Goal: Transaction & Acquisition: Purchase product/service

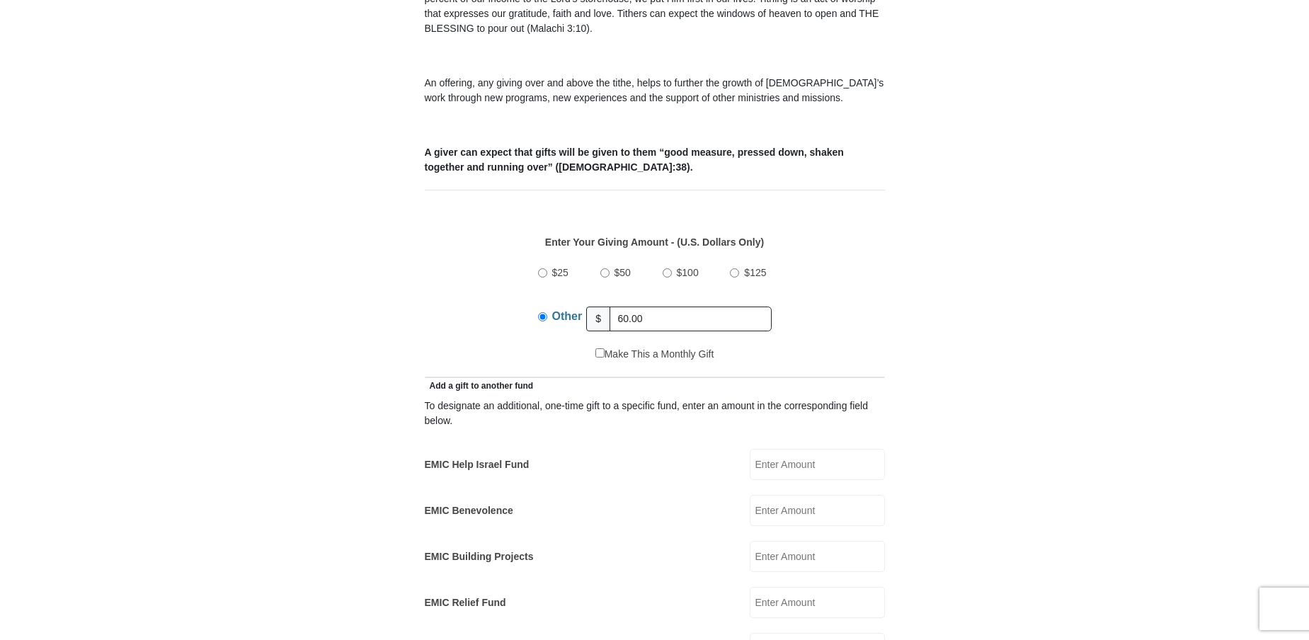
scroll to position [473, 0]
click at [774, 449] on input "EMIC Help Israel Fund" at bounding box center [816, 464] width 135 height 31
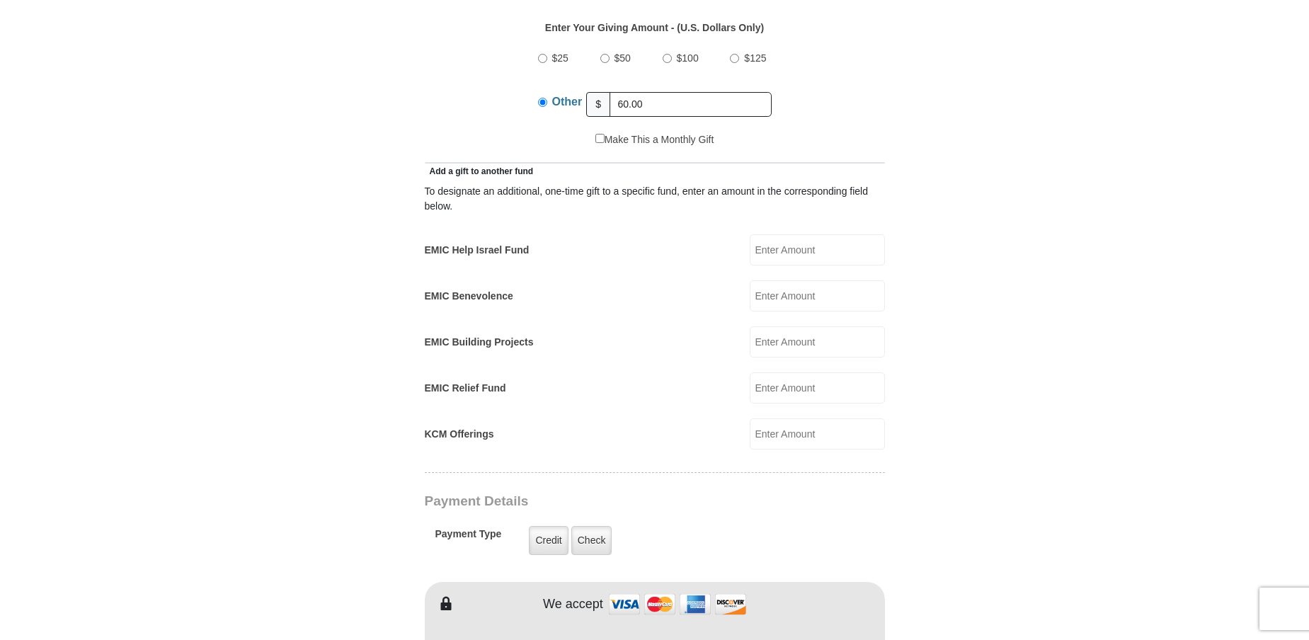
type input "25.00"
click at [599, 529] on label "Check" at bounding box center [591, 540] width 41 height 29
click at [0, 0] on input "Check" at bounding box center [0, 0] width 0 height 0
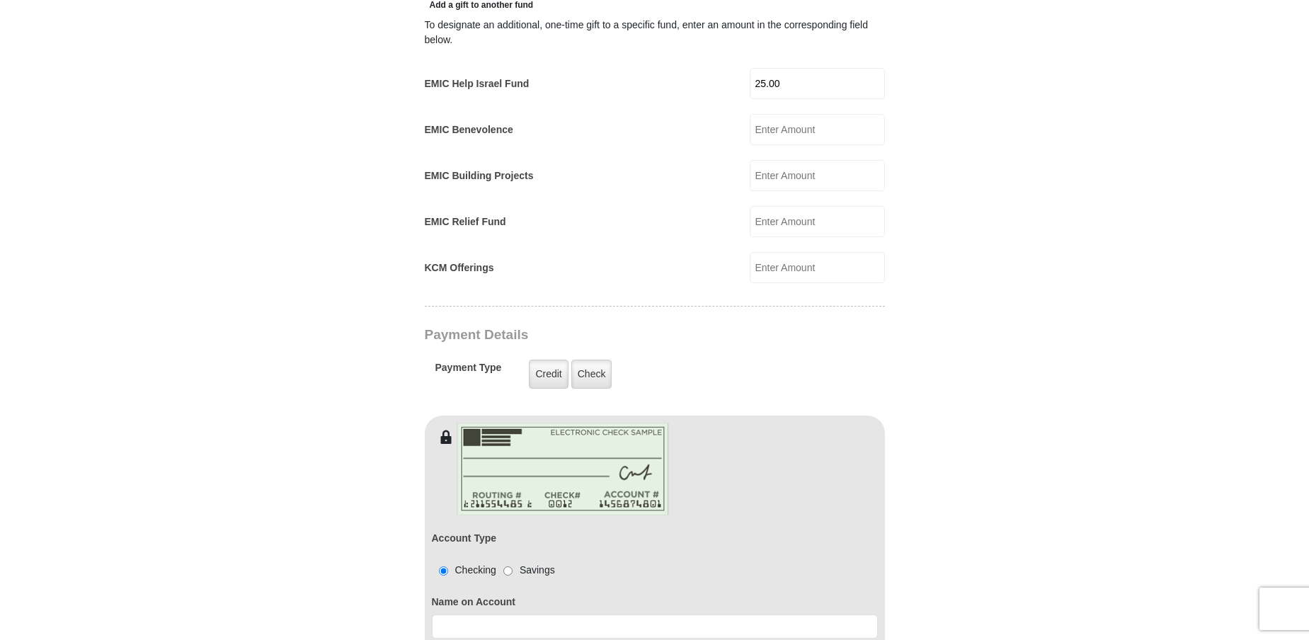
scroll to position [967, 0]
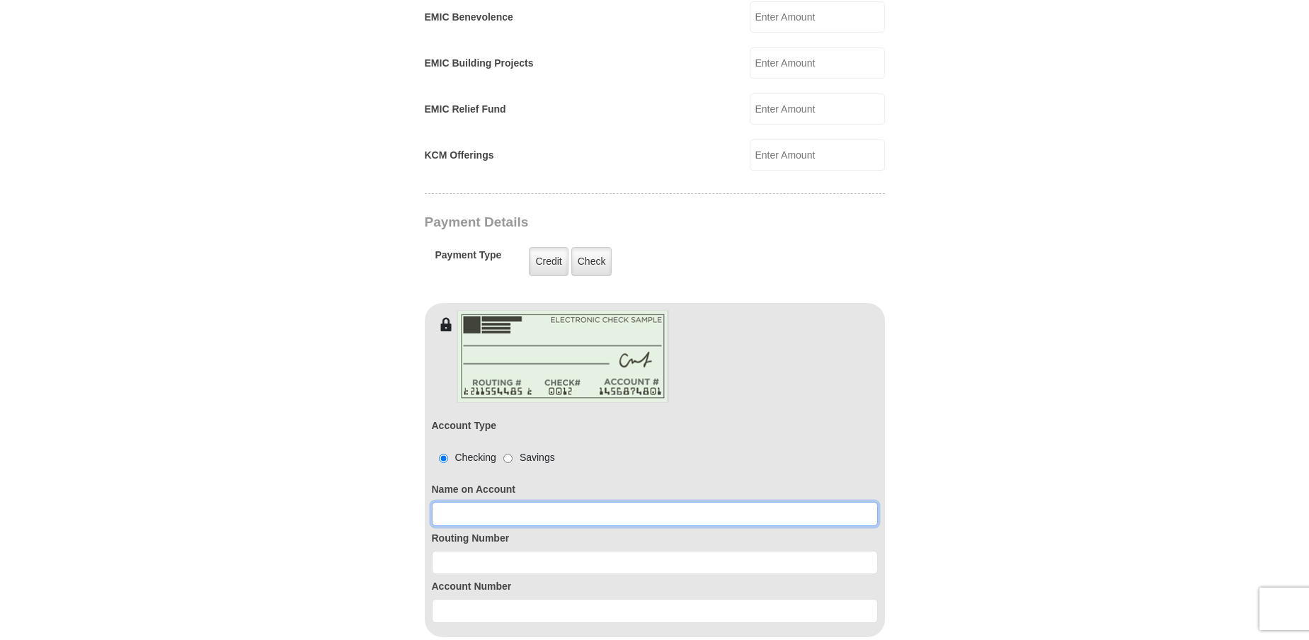
click at [445, 502] on input at bounding box center [655, 514] width 446 height 24
type input "[PERSON_NAME]"
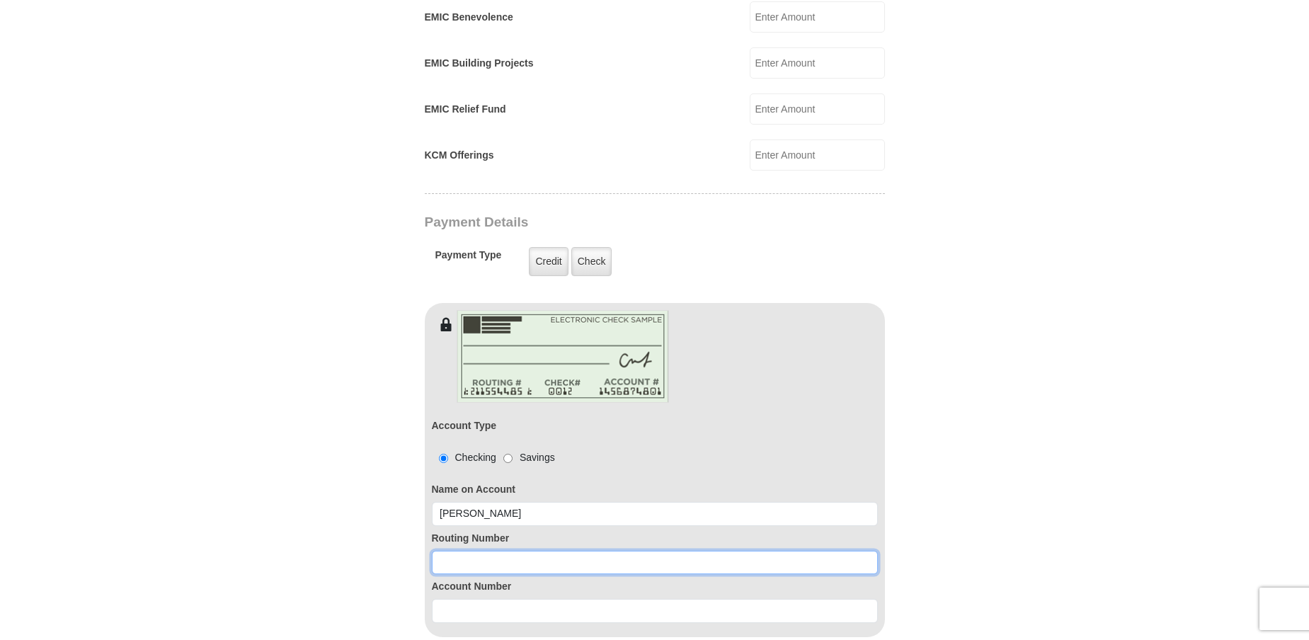
drag, startPoint x: 437, startPoint y: 545, endPoint x: 538, endPoint y: 493, distance: 113.3
click at [438, 551] on input at bounding box center [655, 563] width 446 height 24
type input "111000025"
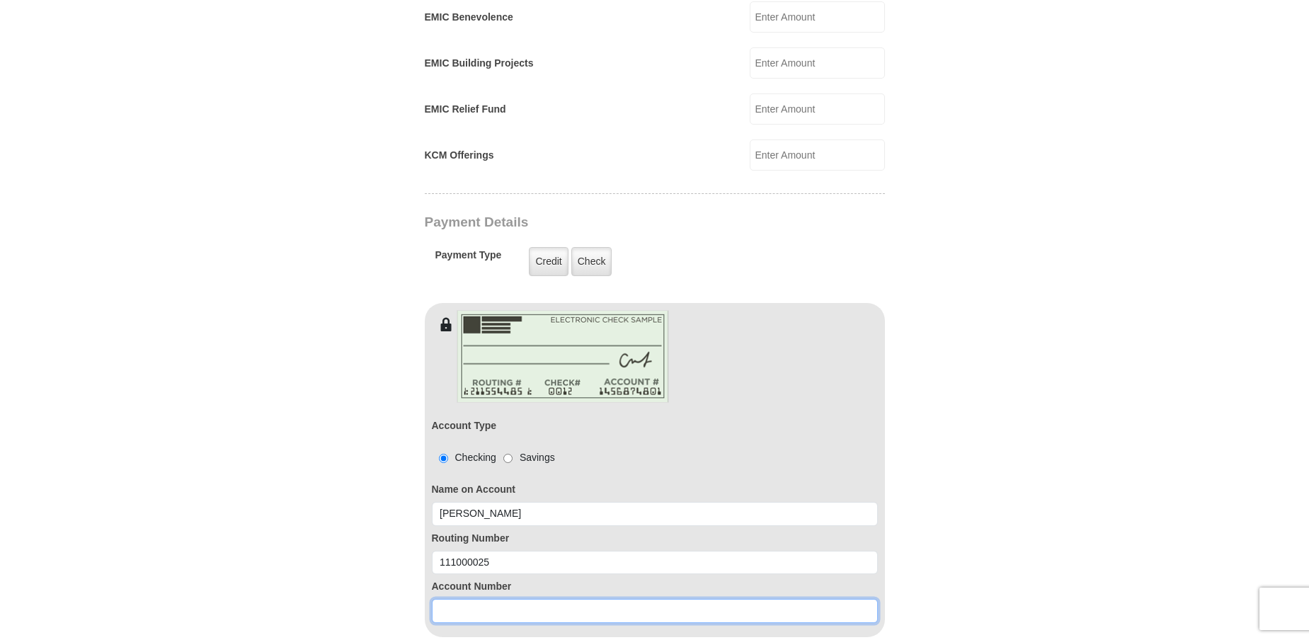
click at [452, 599] on input at bounding box center [655, 611] width 446 height 24
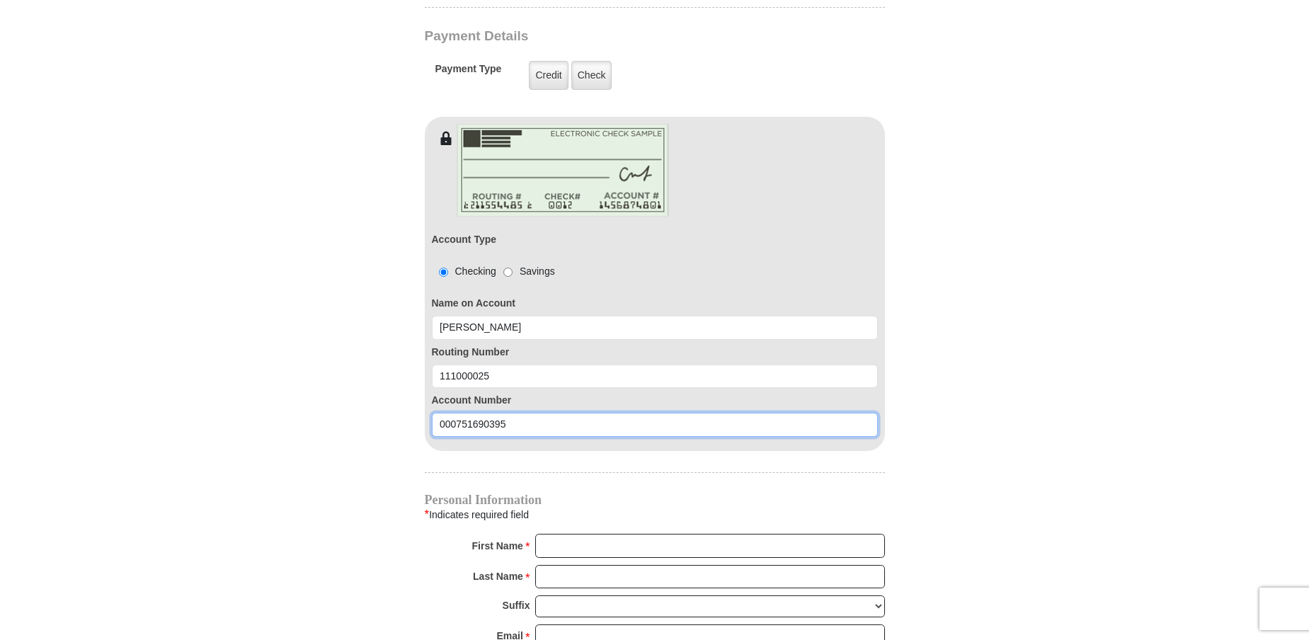
scroll to position [1165, 0]
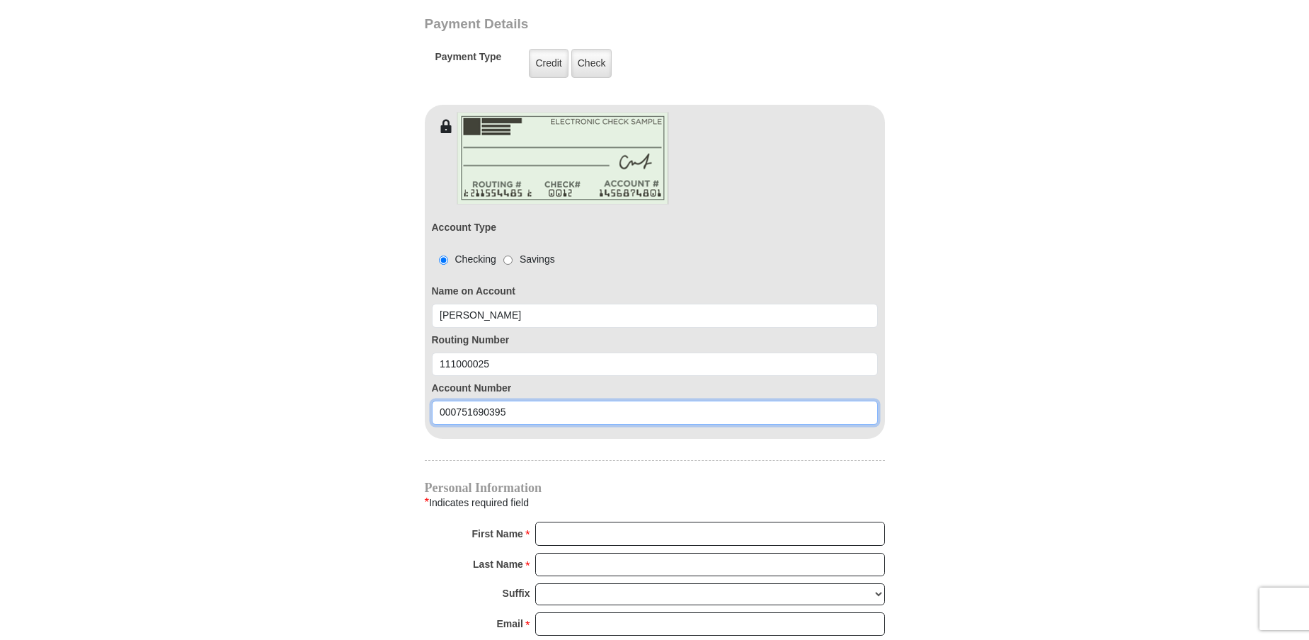
type input "000751690395"
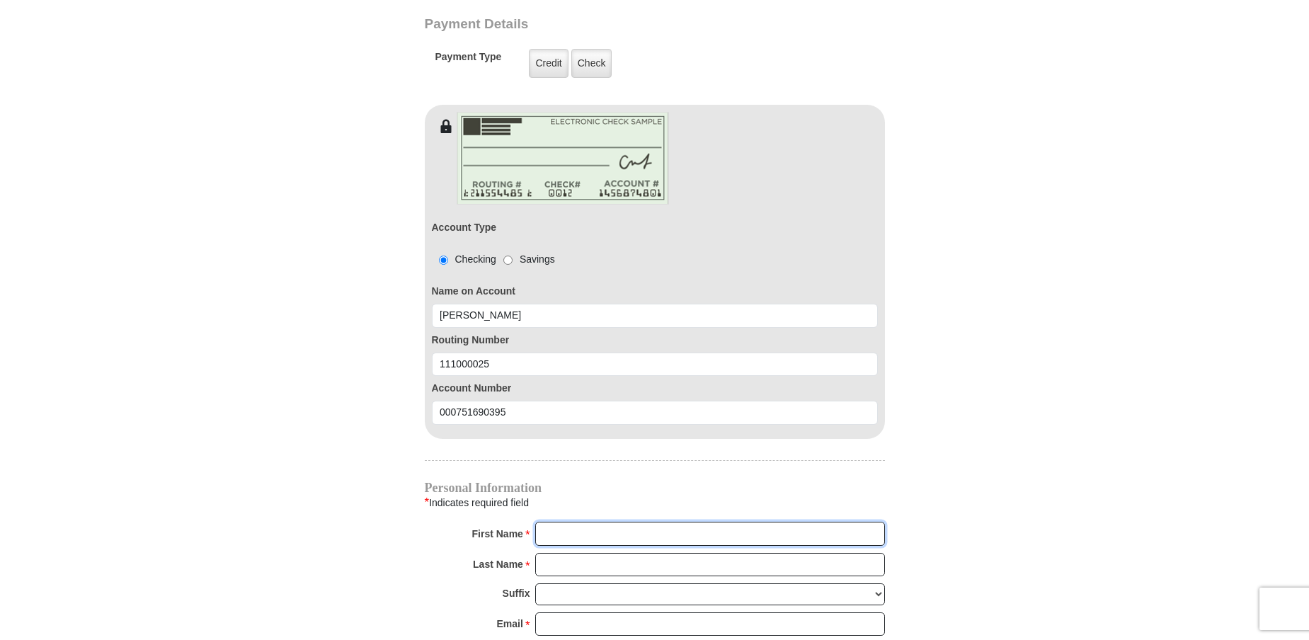
drag, startPoint x: 546, startPoint y: 512, endPoint x: 574, endPoint y: 527, distance: 31.6
click at [547, 522] on input "First Name *" at bounding box center [710, 534] width 350 height 24
type input "[PERSON_NAME]"
type input "[EMAIL_ADDRESS][DOMAIN_NAME]"
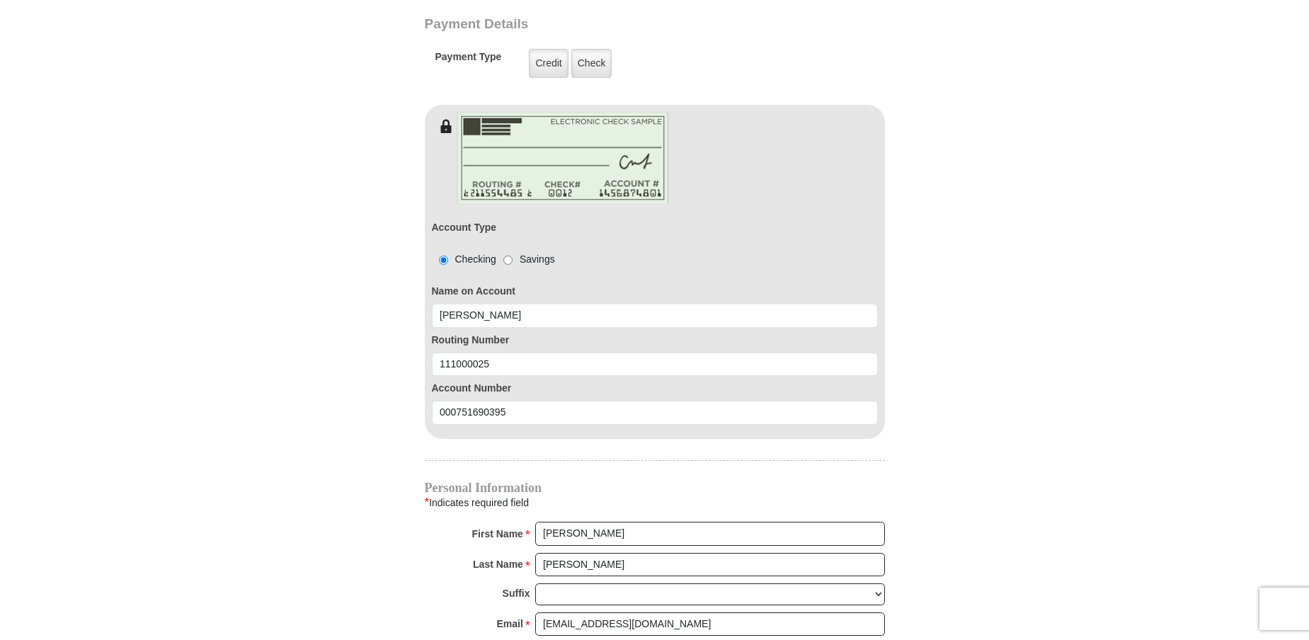
type input "[STREET_ADDRESS]"
type input "MIDLAND"
select select "[GEOGRAPHIC_DATA]"
type input "79705"
type input "14326869889"
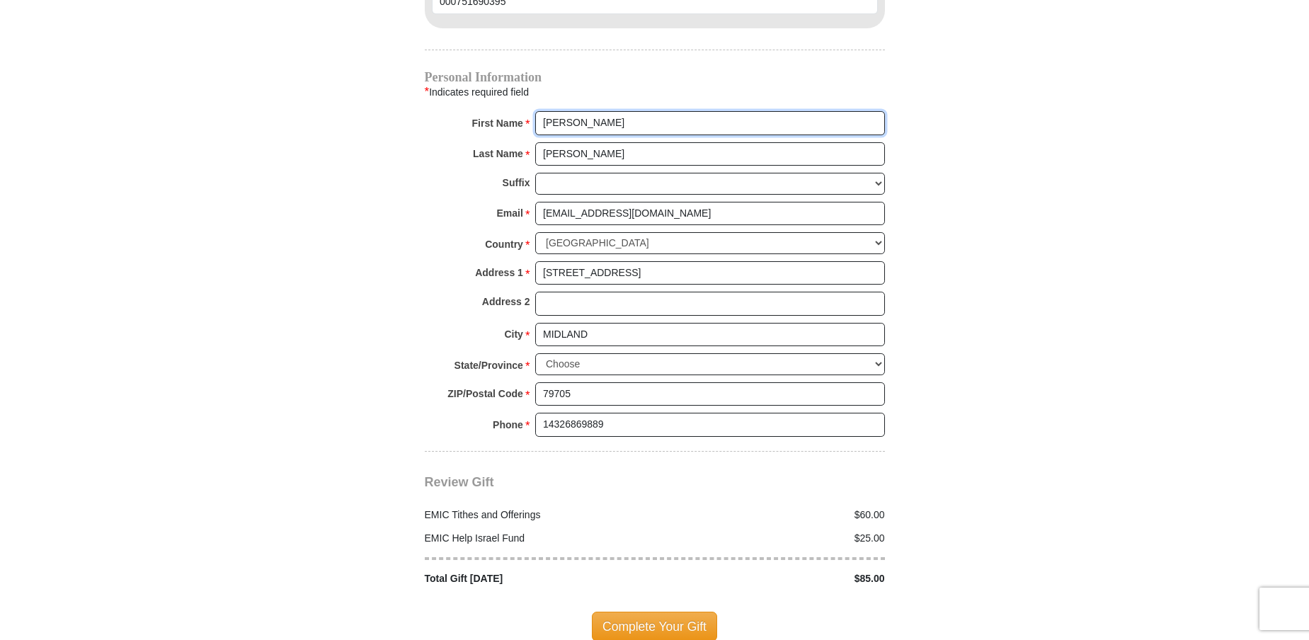
scroll to position [1669, 0]
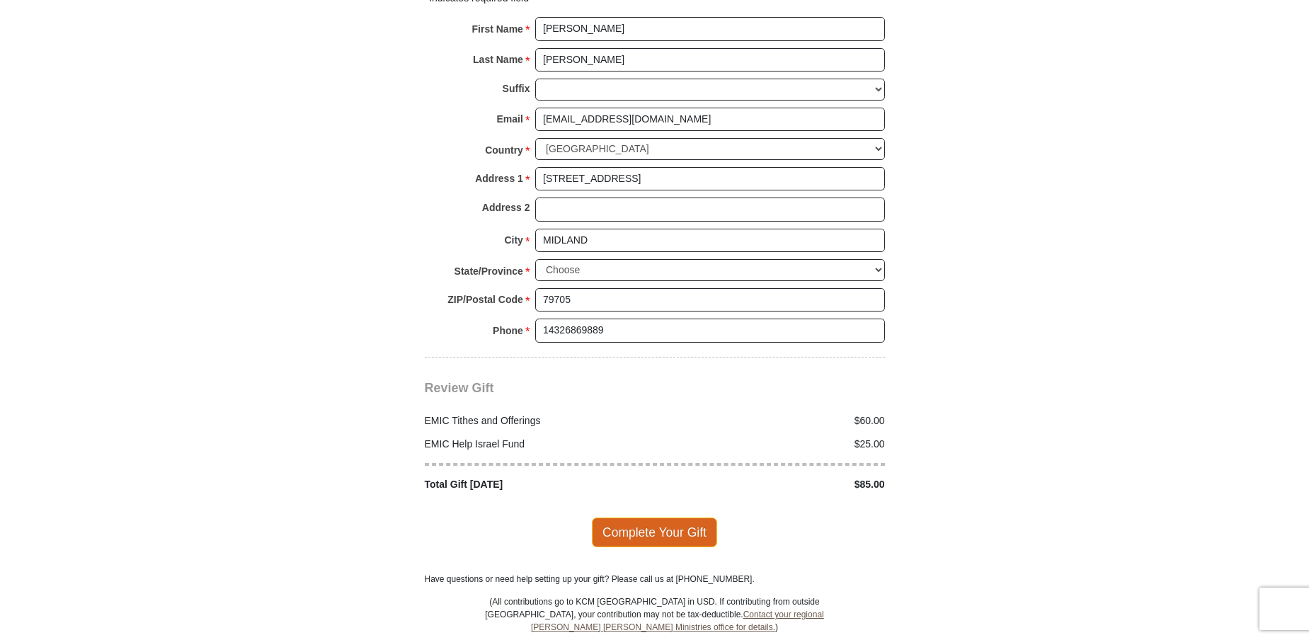
click at [672, 517] on span "Complete Your Gift" at bounding box center [654, 532] width 125 height 30
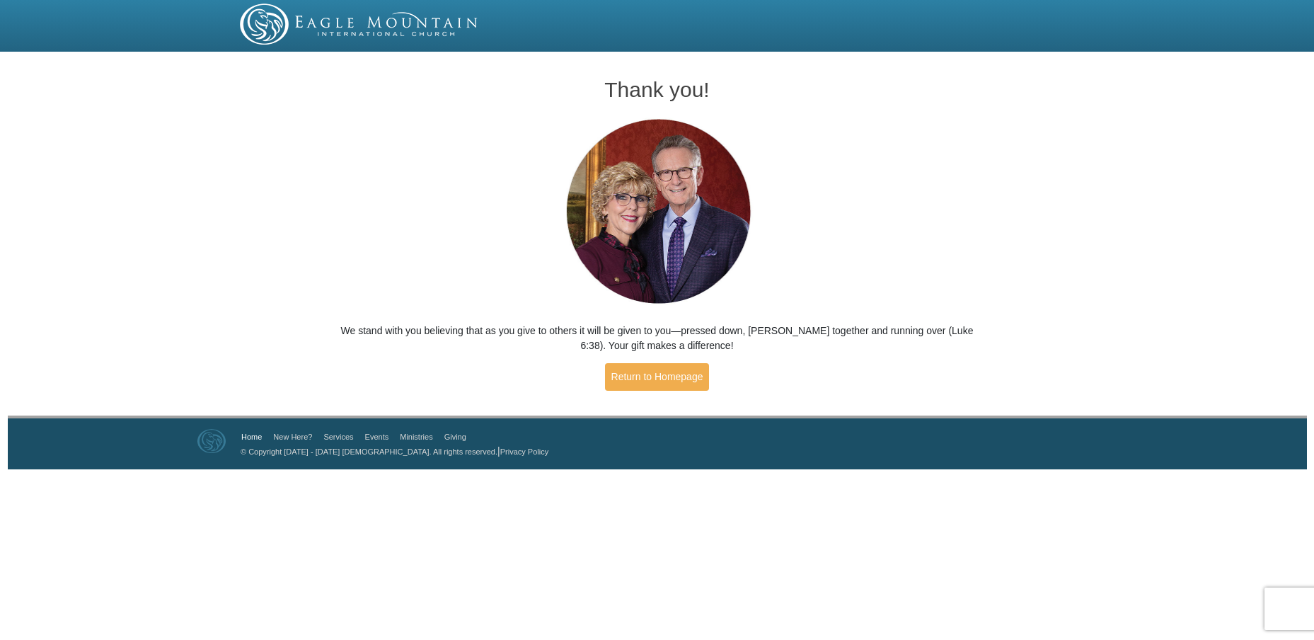
click at [254, 439] on link "Home" at bounding box center [251, 436] width 21 height 8
